Goal: Transaction & Acquisition: Purchase product/service

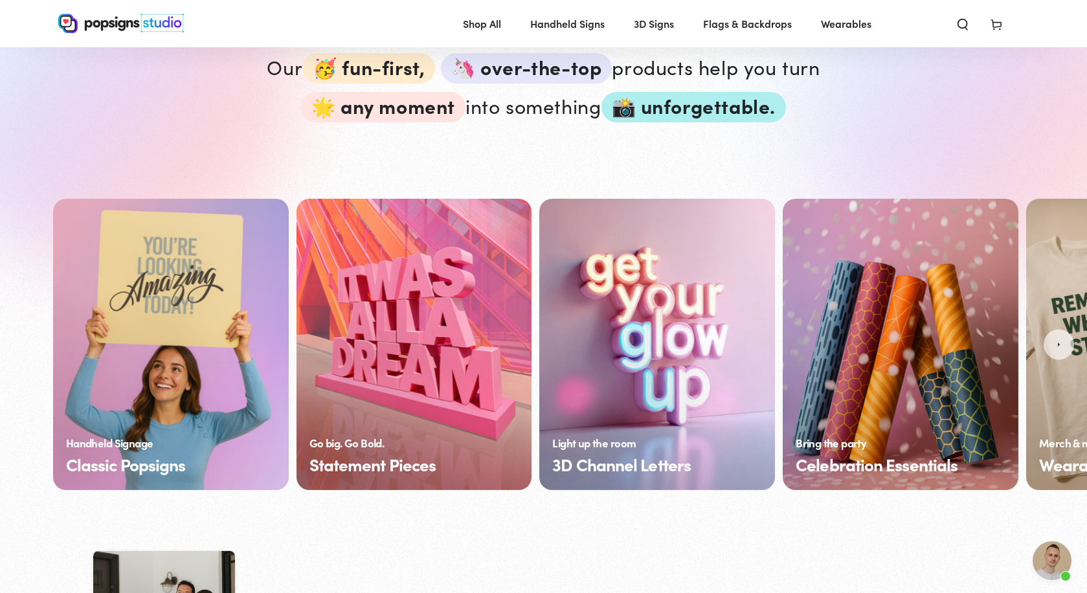
scroll to position [838, 0]
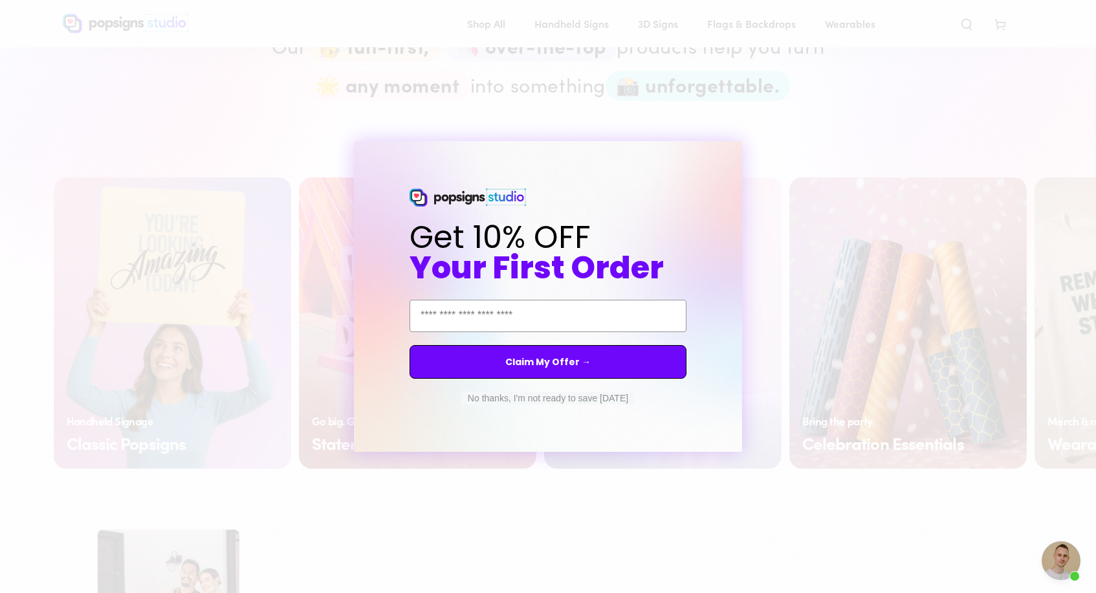
click at [744, 153] on icon "Close dialog" at bounding box center [743, 152] width 5 height 5
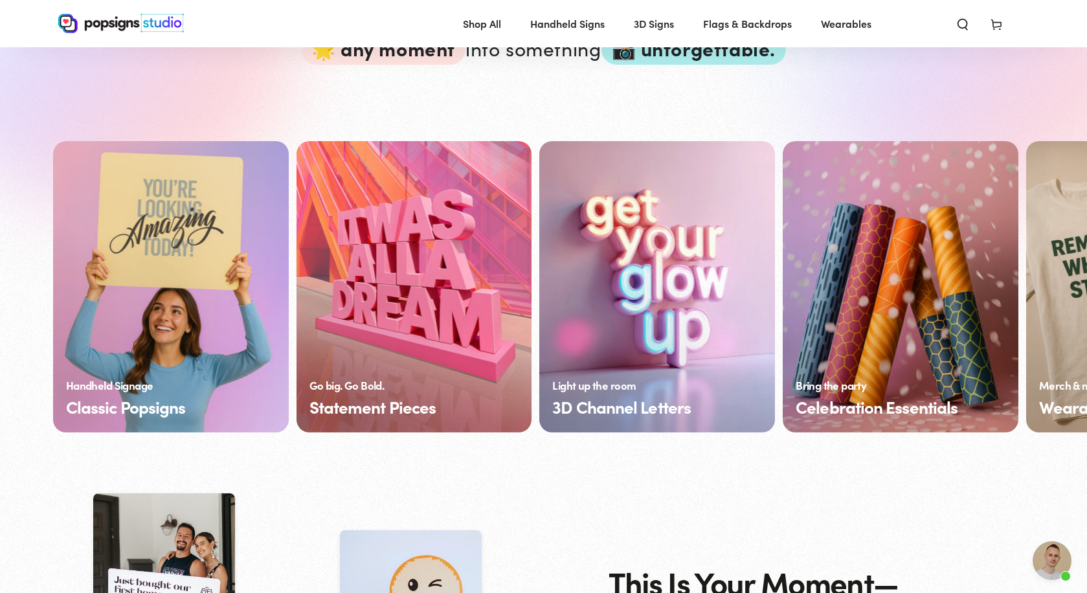
scroll to position [932, 0]
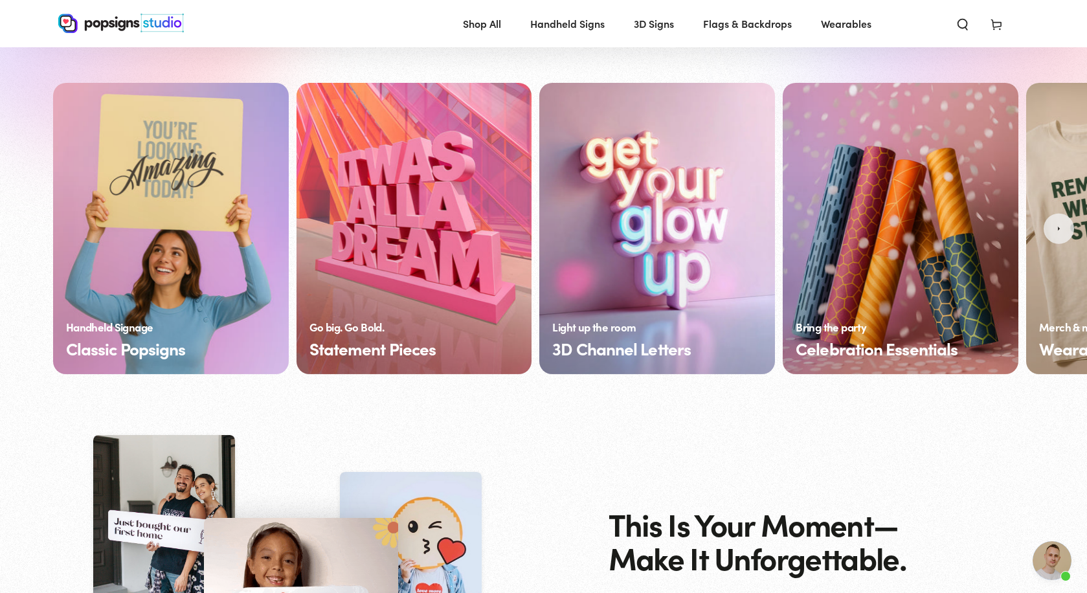
click at [1059, 229] on icon "Next" at bounding box center [1058, 228] width 8 height 8
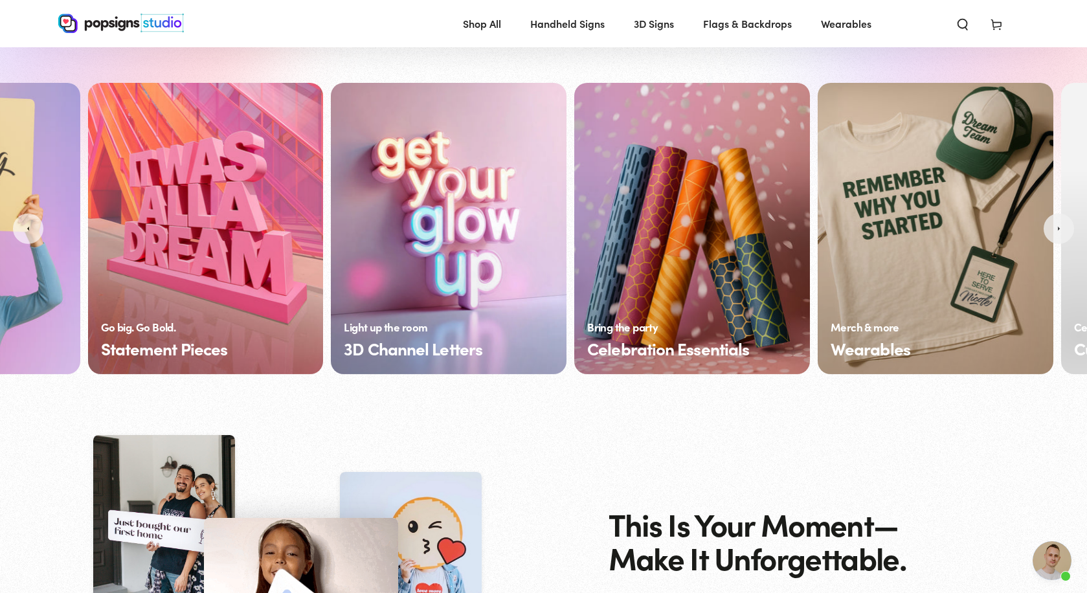
scroll to position [0, 241]
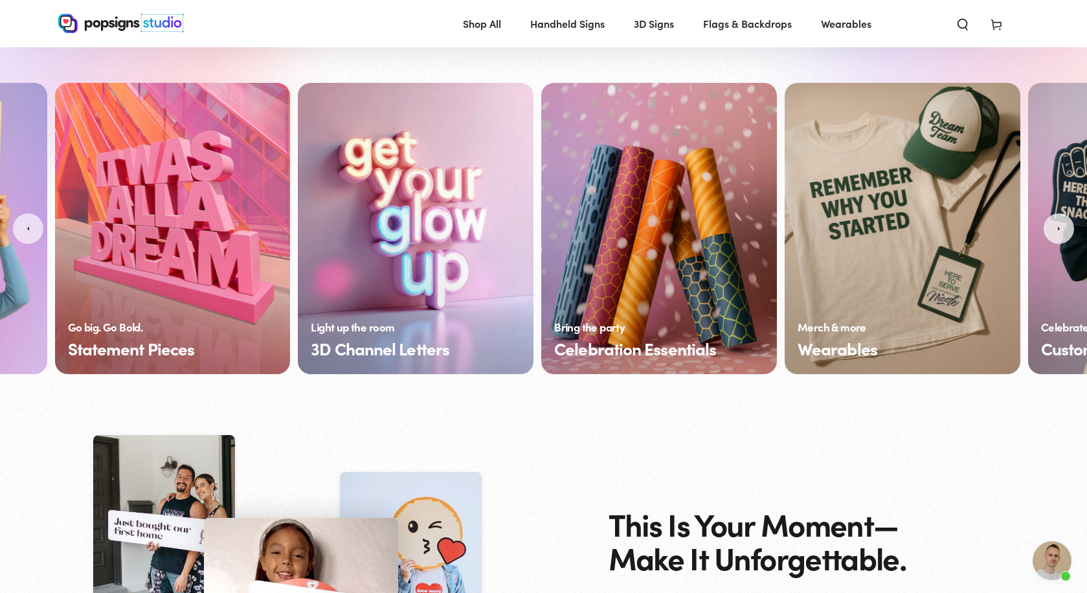
click at [1061, 224] on button "Next" at bounding box center [1058, 229] width 30 height 30
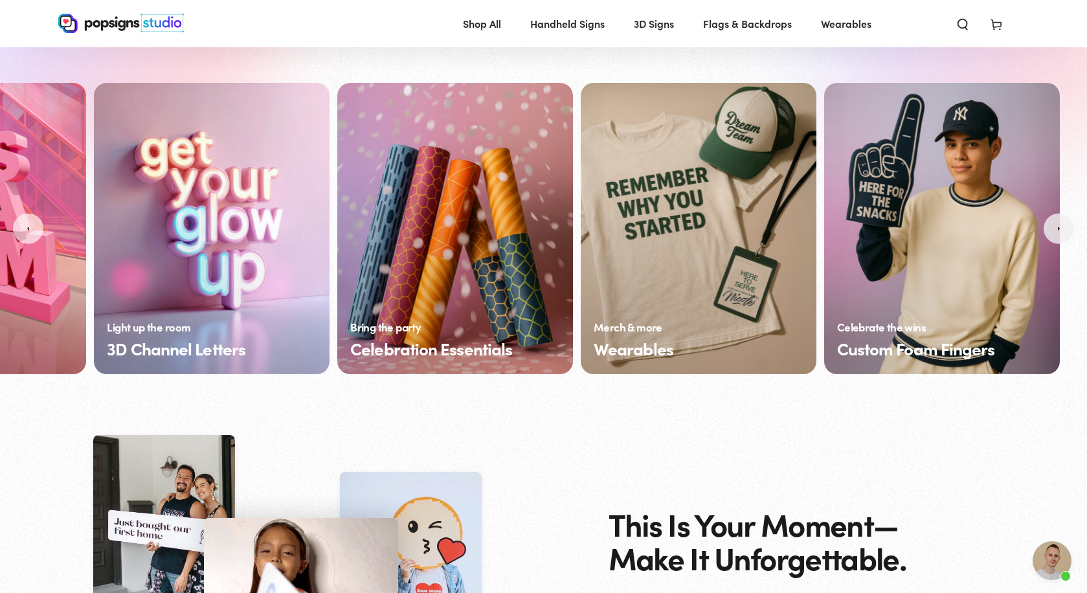
click at [1061, 223] on button "Next" at bounding box center [1058, 229] width 30 height 30
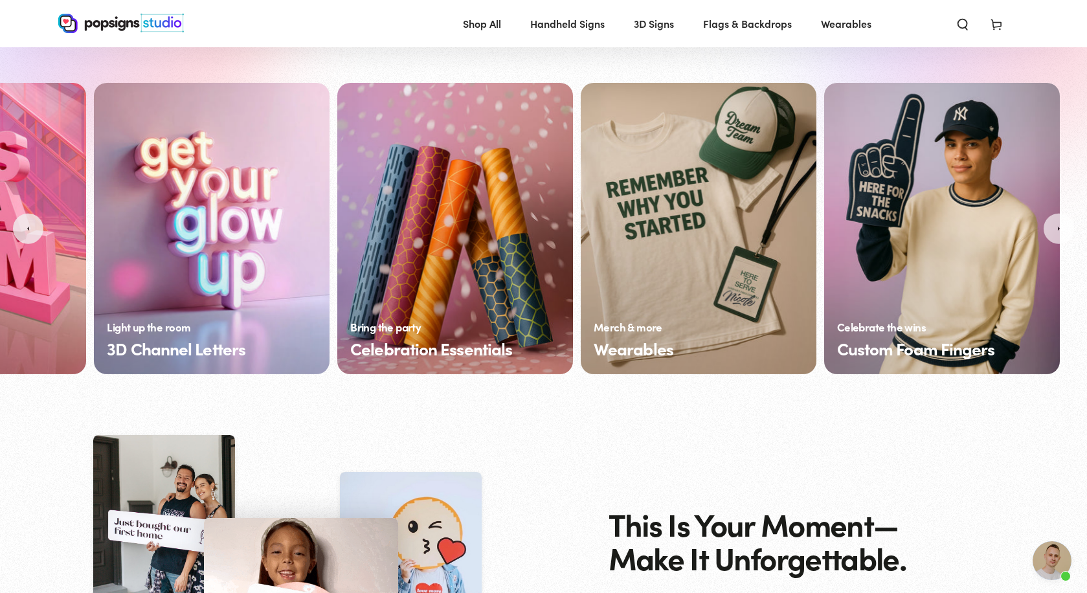
click at [25, 225] on icon "Previous" at bounding box center [28, 228] width 8 height 8
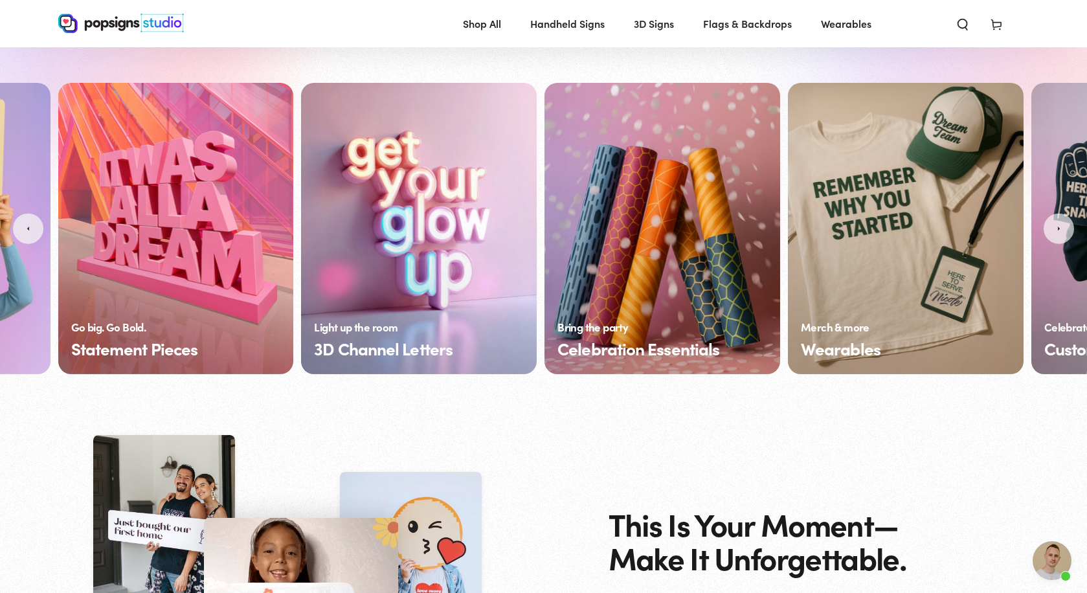
scroll to position [0, 204]
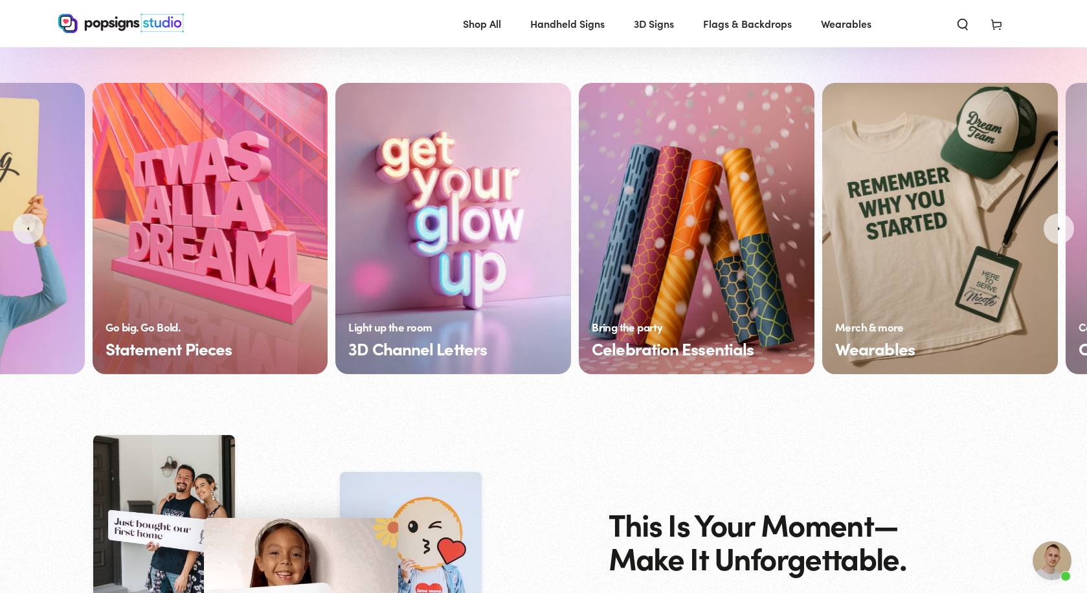
click at [25, 225] on icon "Previous" at bounding box center [28, 228] width 8 height 8
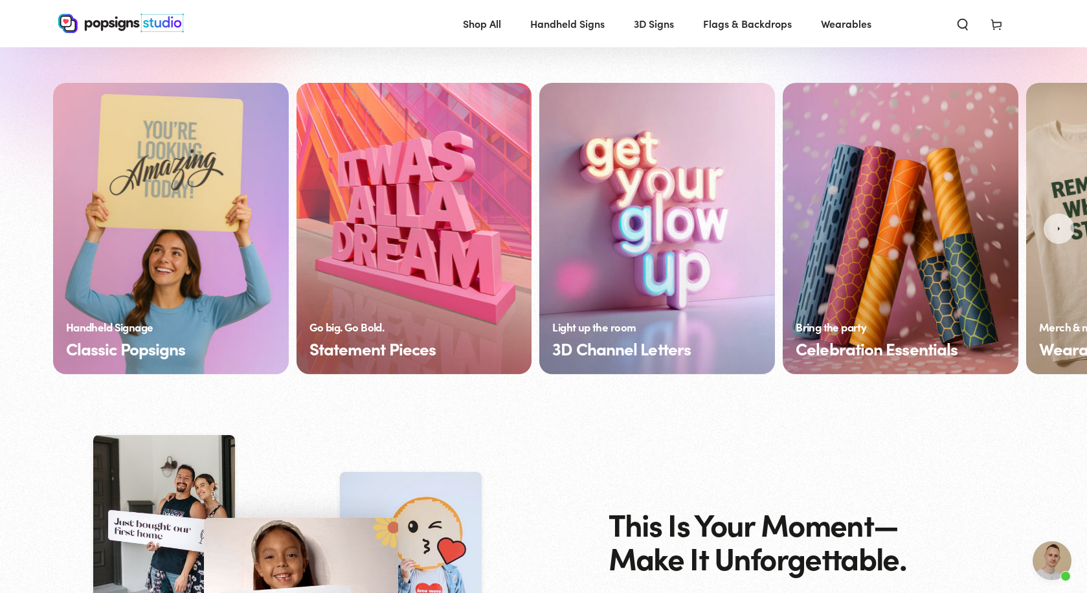
click at [115, 323] on link "Classic Popsigns" at bounding box center [171, 228] width 236 height 291
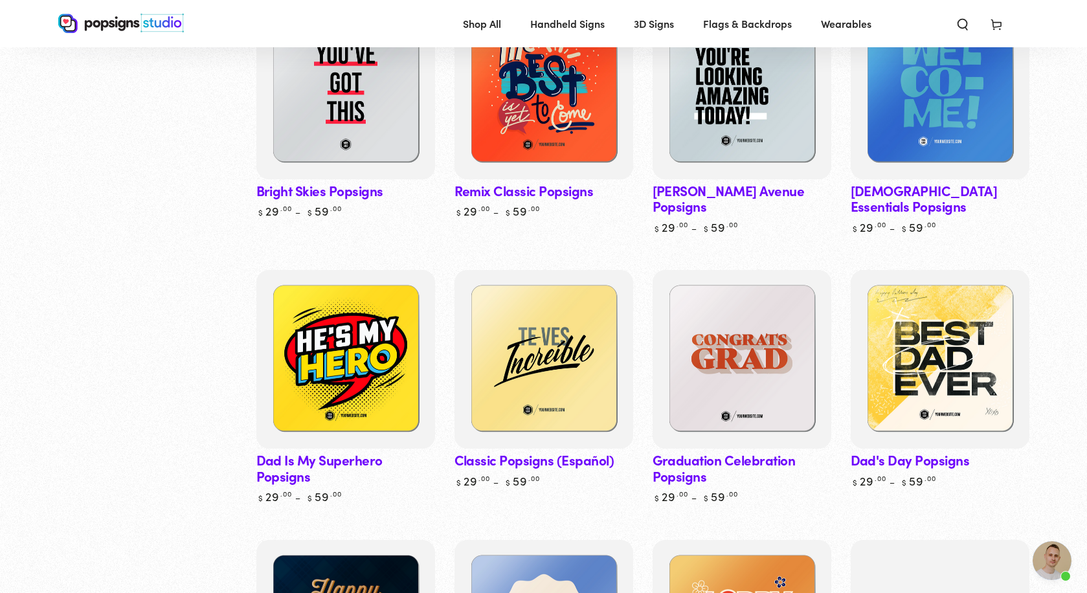
scroll to position [1236, 0]
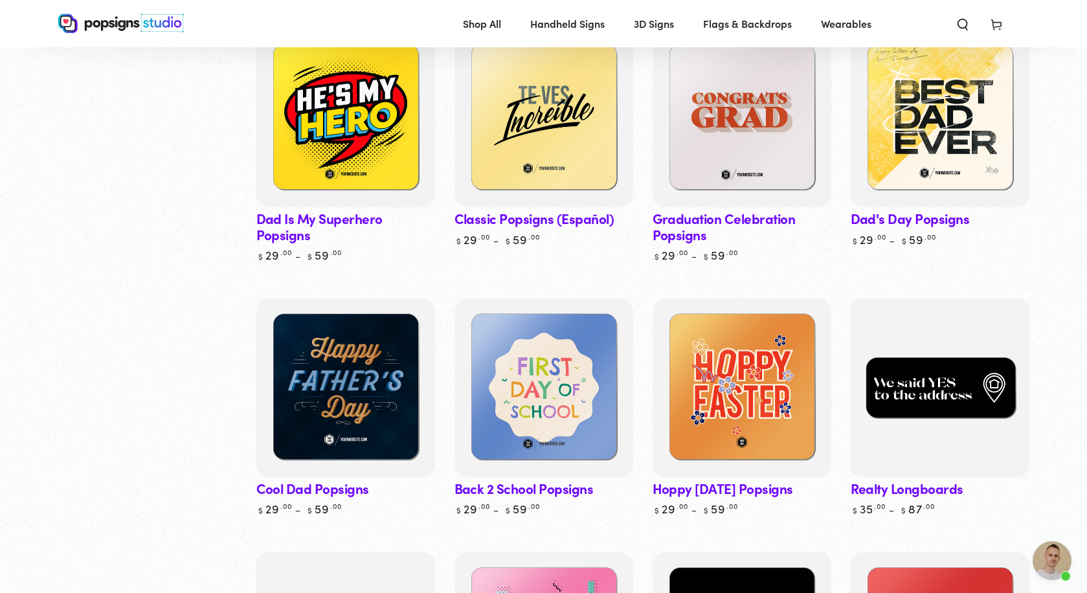
click at [961, 429] on img at bounding box center [939, 388] width 184 height 184
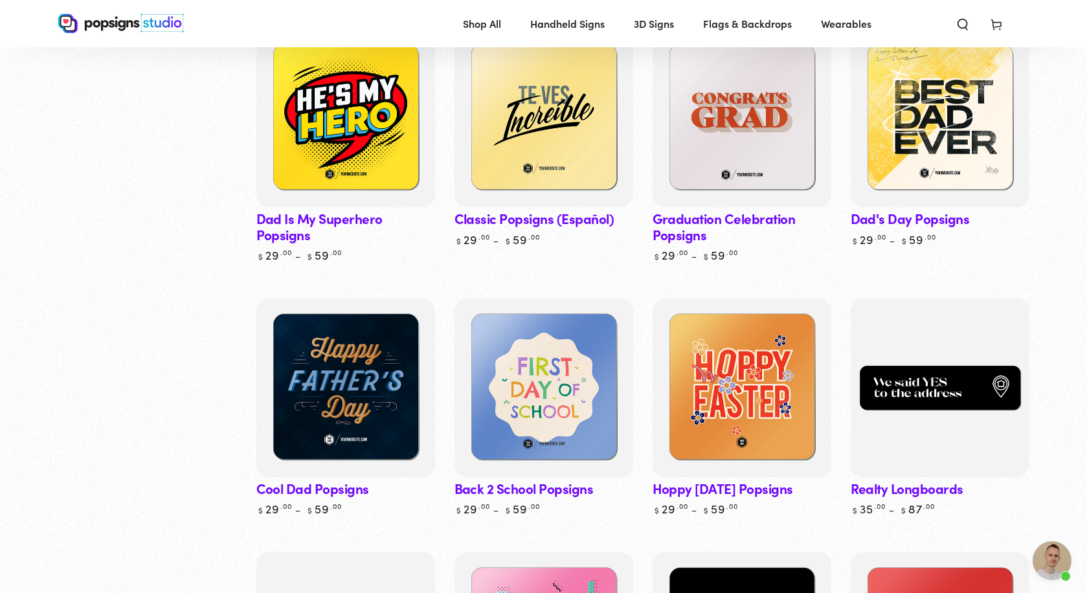
scroll to position [1432, 0]
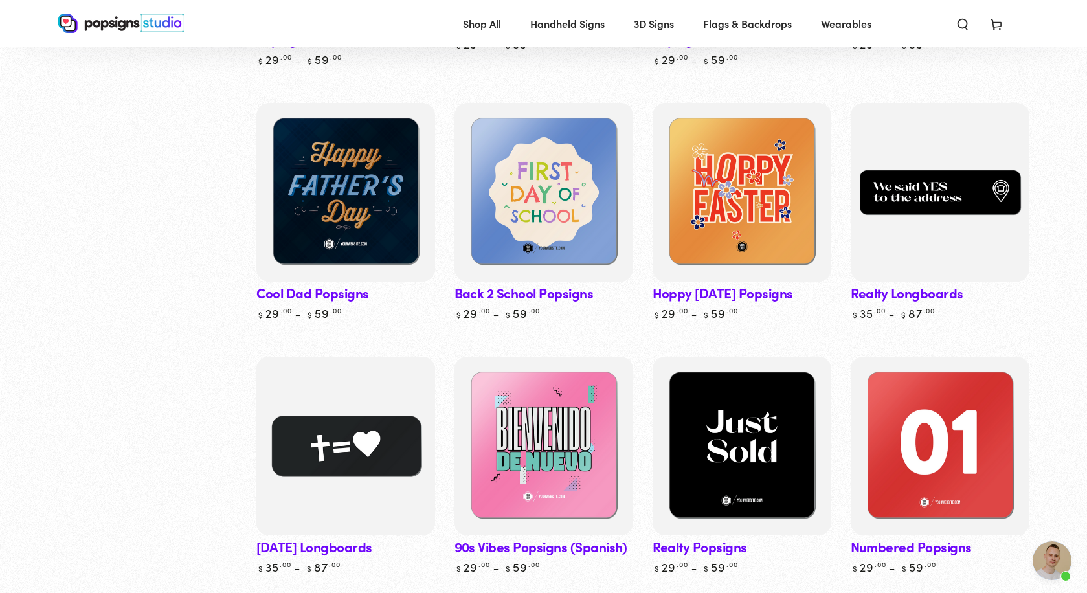
click at [390, 416] on img at bounding box center [345, 446] width 184 height 184
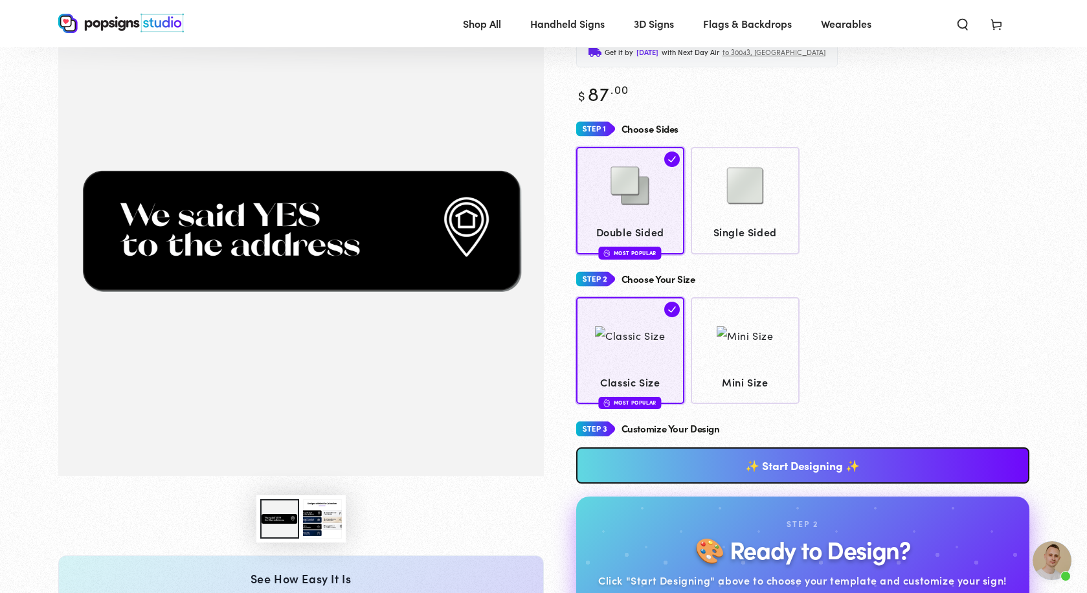
scroll to position [375, 0]
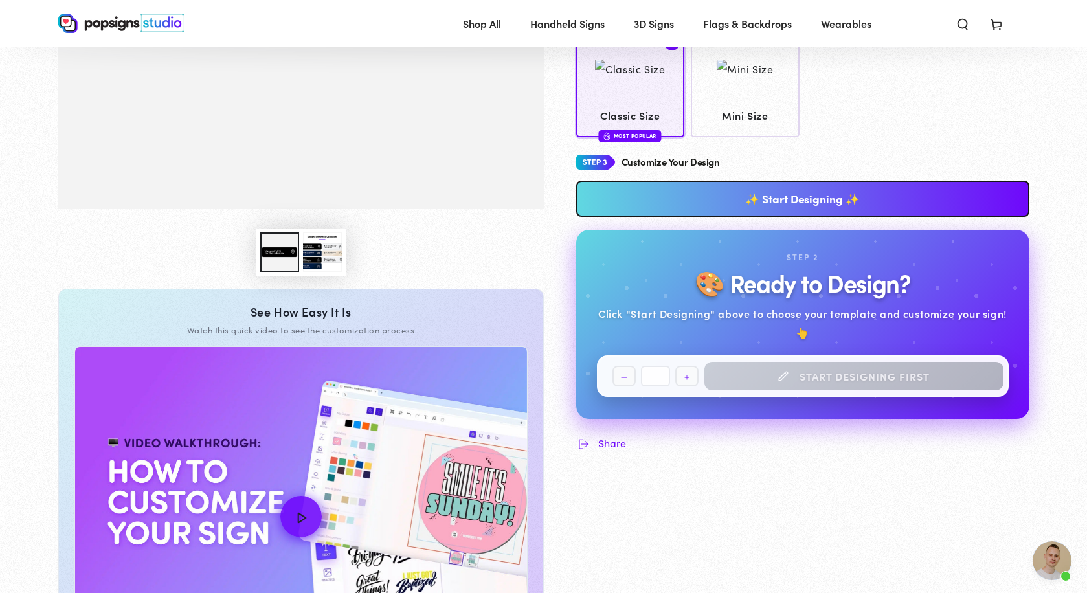
click at [748, 359] on div "Quantity Decrease quantity for Realty Longboards * Increase quantity for Realty…" at bounding box center [803, 375] width 412 height 41
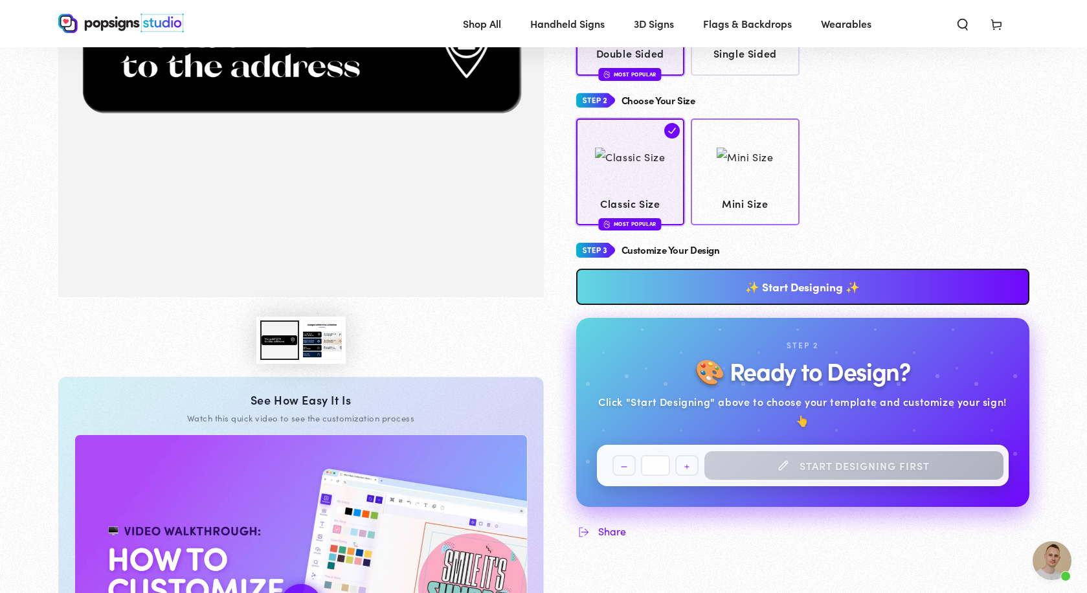
scroll to position [17, 0]
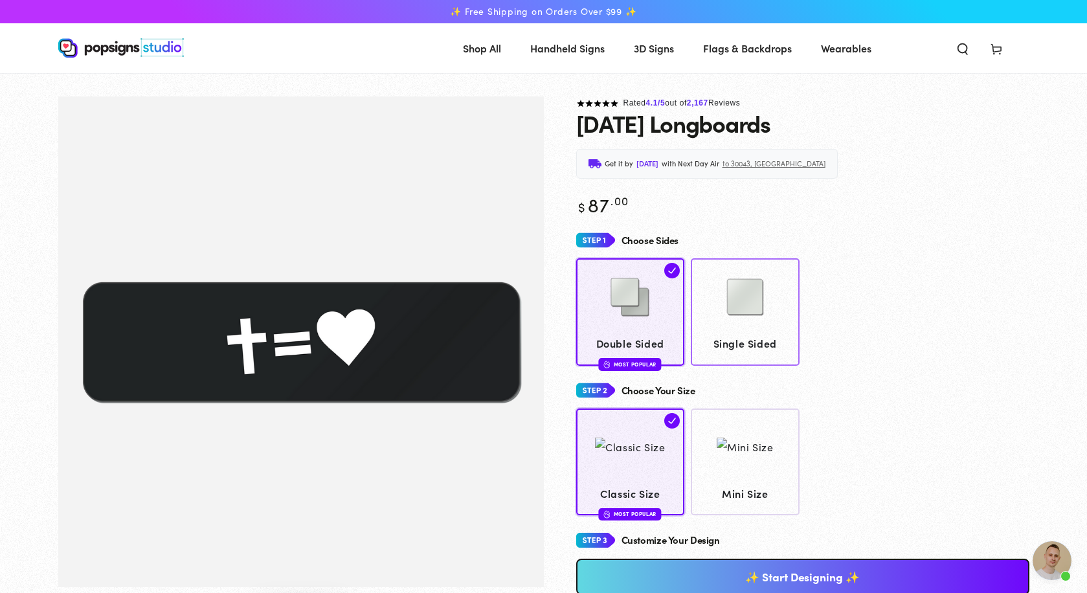
click at [767, 336] on span "Single Sided" at bounding box center [745, 343] width 96 height 19
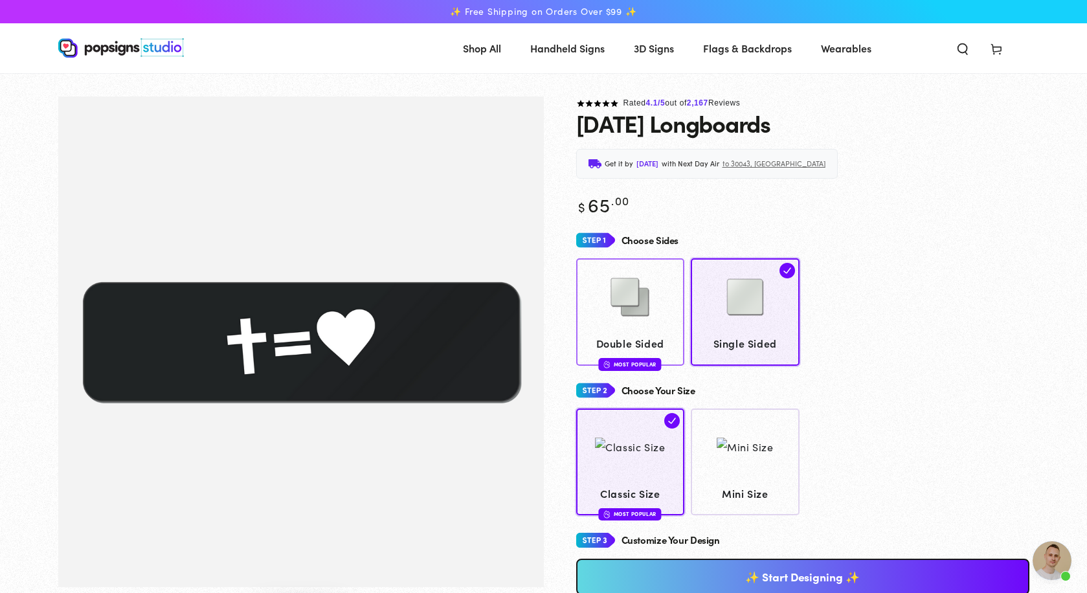
click at [631, 334] on span "Double Sided" at bounding box center [630, 343] width 96 height 19
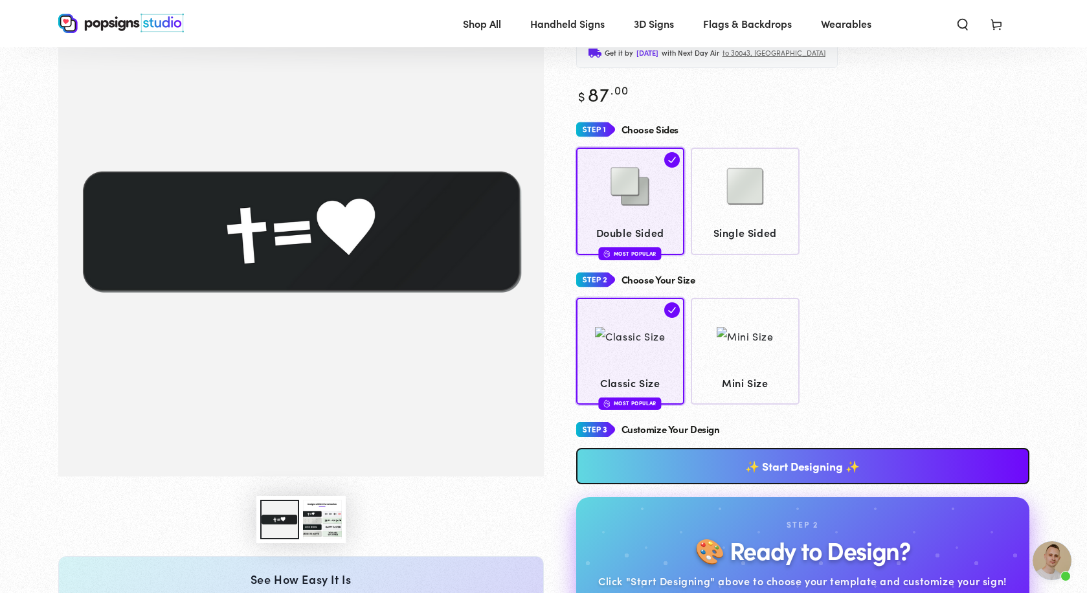
scroll to position [127, 0]
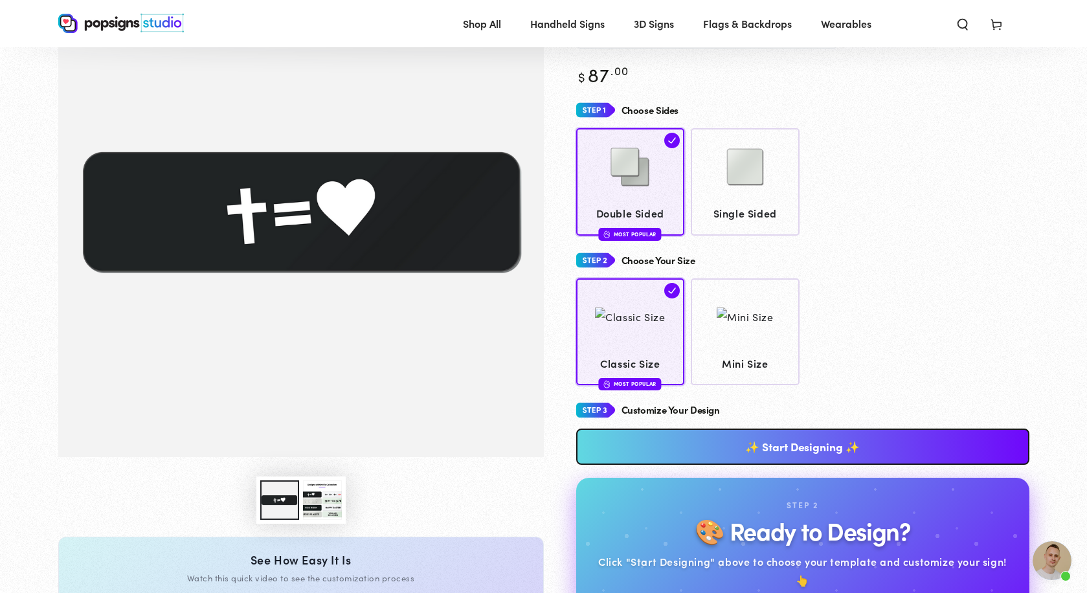
click at [665, 450] on link "✨ Start Designing ✨" at bounding box center [802, 446] width 453 height 36
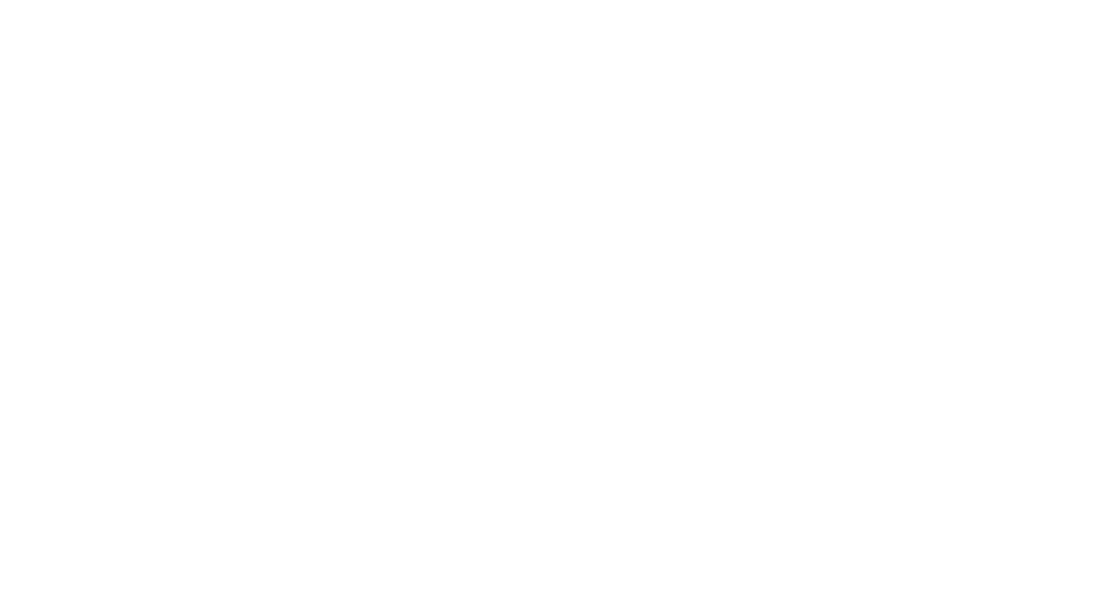
scroll to position [0, 0]
type textarea "An ancient tree with a door leading to a magical world"
